Goal: Check status: Check status

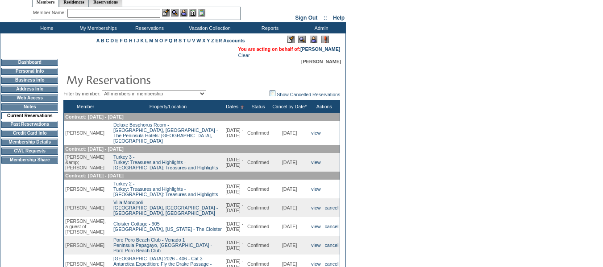
scroll to position [45, 0]
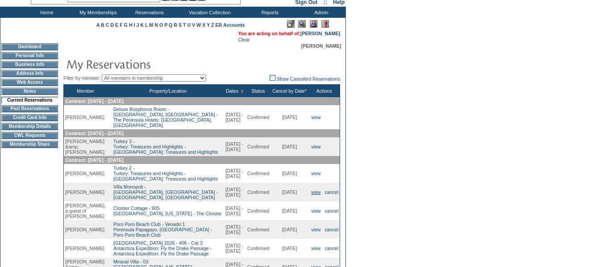
click at [316, 195] on link "view" at bounding box center [315, 192] width 9 height 5
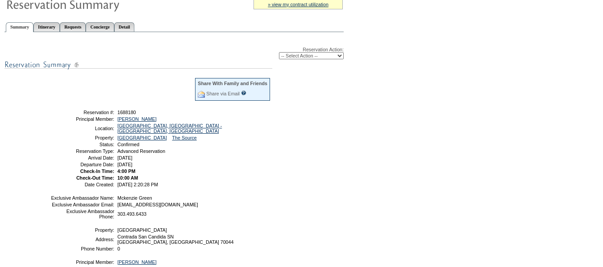
scroll to position [89, 0]
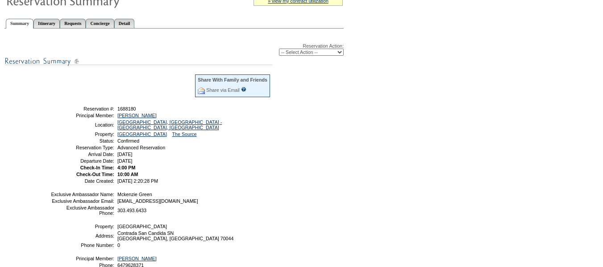
drag, startPoint x: 175, startPoint y: 184, endPoint x: 70, endPoint y: 111, distance: 128.3
click at [70, 111] on tbody "Share With Family and Friends Share via Email Share Reservation Information Ple…" at bounding box center [160, 129] width 220 height 110
copy tbody "Reservation #: 1688180 Principal Member: Ibbotson, Jane Location: Puglia, Italy…"
click at [144, 126] on link "[GEOGRAPHIC_DATA], [GEOGRAPHIC_DATA] - [GEOGRAPHIC_DATA], [GEOGRAPHIC_DATA]" at bounding box center [169, 125] width 104 height 11
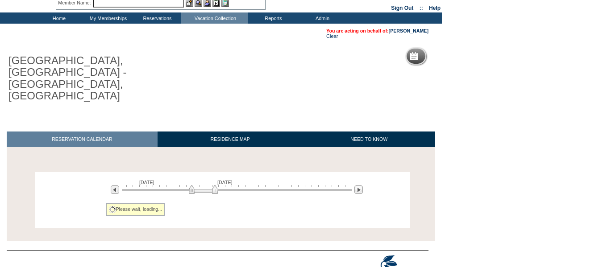
scroll to position [37, 0]
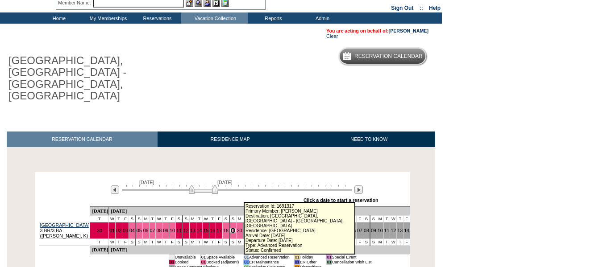
click at [235, 228] on link "19" at bounding box center [232, 230] width 5 height 5
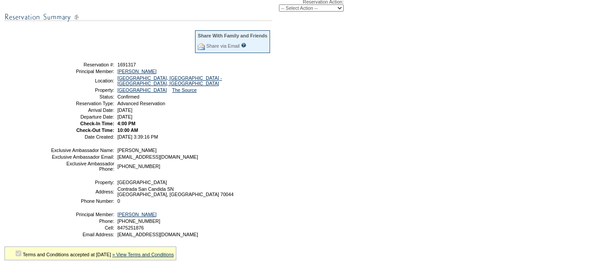
scroll to position [134, 0]
drag, startPoint x: 180, startPoint y: 138, endPoint x: 65, endPoint y: 68, distance: 134.7
click at [65, 68] on tbody "Share With Family and Friends Share via Email Share Reservation Information Ple…" at bounding box center [160, 84] width 220 height 110
copy tbody "Reservation #: 1691317 Principal Member: [PERSON_NAME] Location: [GEOGRAPHIC_DA…"
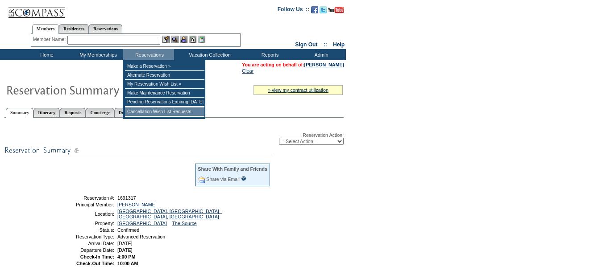
click at [146, 115] on td "Cancellation Wish List Requests" at bounding box center [164, 111] width 79 height 9
